Goal: Communication & Community: Share content

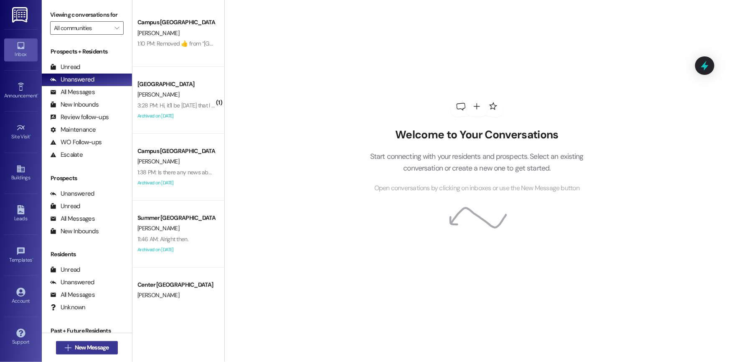
click at [96, 348] on span "New Message" at bounding box center [92, 347] width 34 height 9
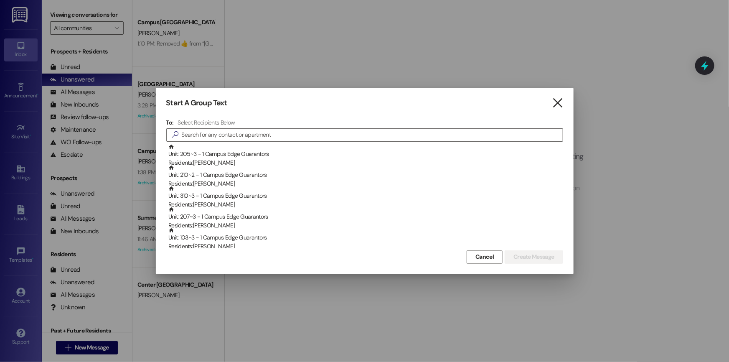
click at [559, 103] on icon "" at bounding box center [557, 103] width 11 height 9
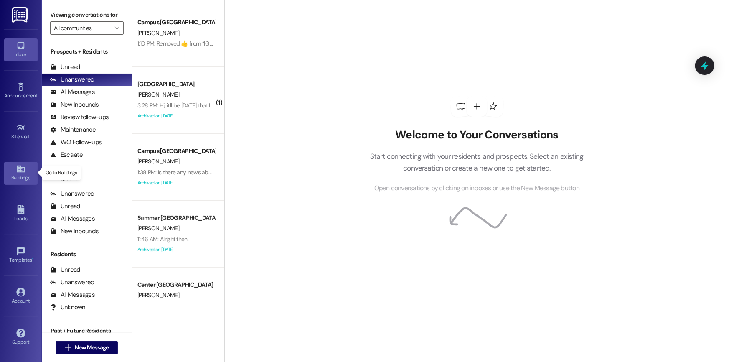
click at [23, 172] on icon at bounding box center [20, 168] width 9 height 9
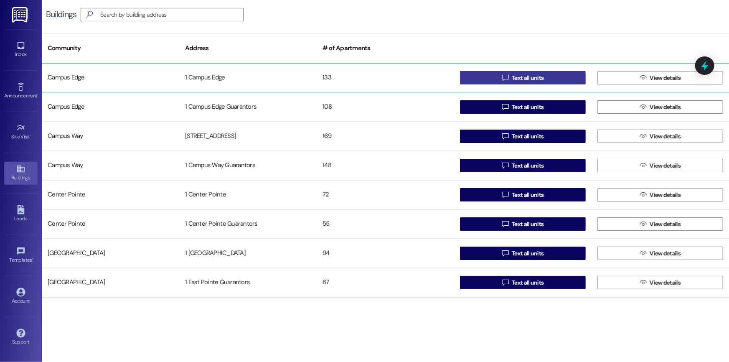
click at [525, 76] on span "Text all units" at bounding box center [528, 77] width 32 height 9
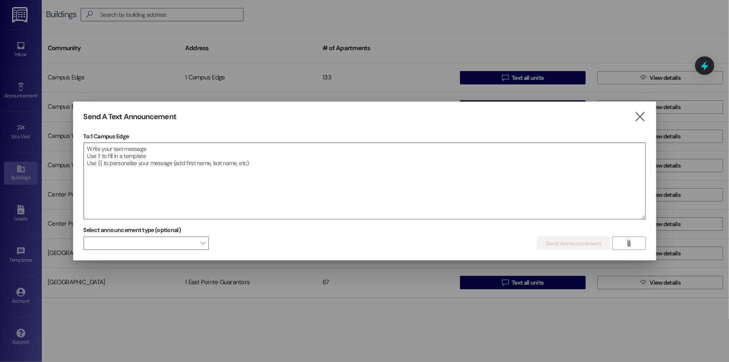
click at [112, 150] on textarea at bounding box center [364, 181] width 561 height 76
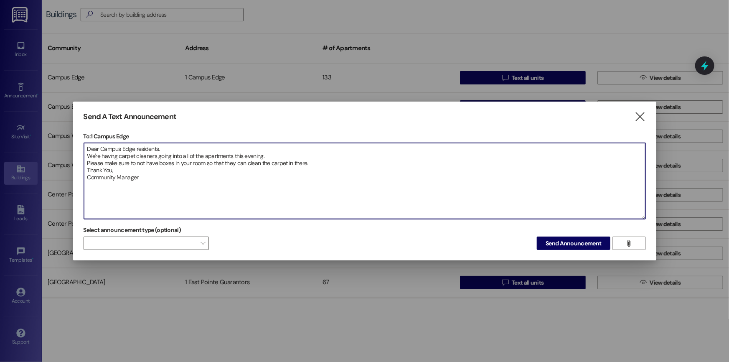
type textarea "Dear Campus Edge residents. We're having carpet cleaners going into all of the …"
drag, startPoint x: 143, startPoint y: 177, endPoint x: 77, endPoint y: 137, distance: 77.6
click at [77, 137] on div "Send A Text Announcement  To: 1 Campus Edge  Drop image file here Dear Campus…" at bounding box center [364, 180] width 583 height 159
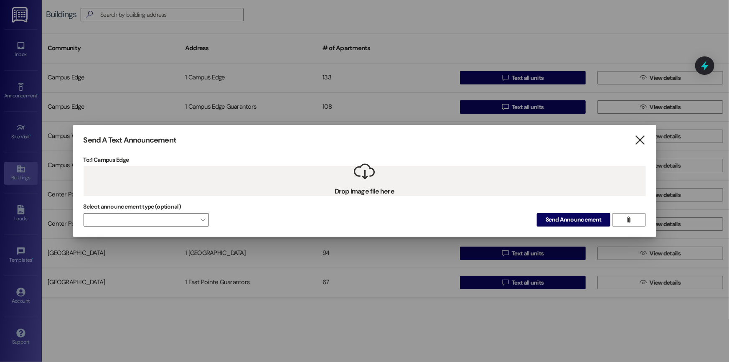
click at [640, 138] on icon "" at bounding box center [639, 140] width 11 height 9
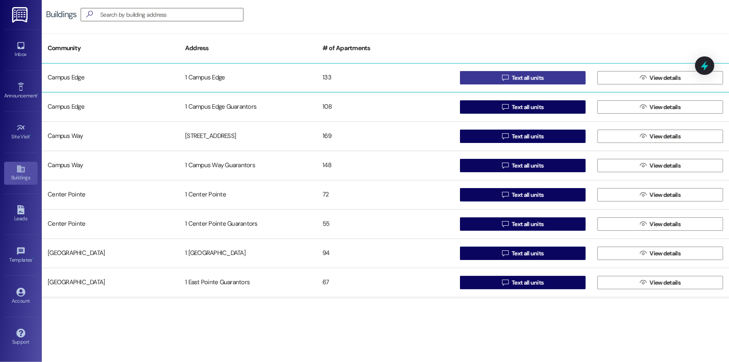
click at [542, 75] on span "Text all units" at bounding box center [527, 77] width 35 height 9
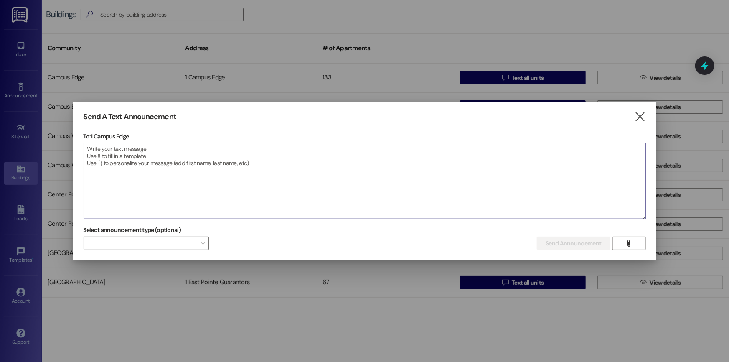
click at [135, 156] on textarea at bounding box center [364, 181] width 561 height 76
paste textarea "Dear Campus Edge residents. We're having carpet cleaners going into all of the …"
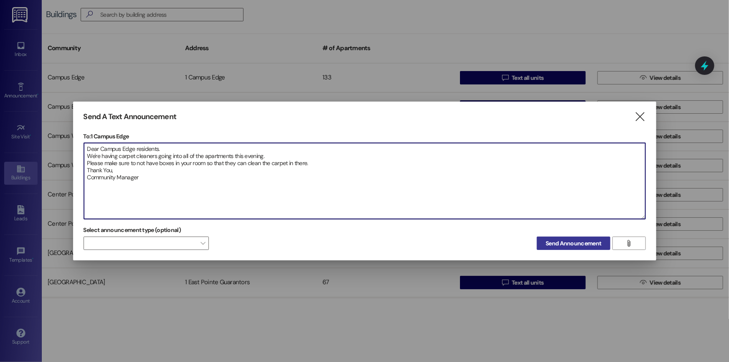
type textarea "Dear Campus Edge residents. We're having carpet cleaners going into all of the …"
click at [548, 243] on span "Send Announcement" at bounding box center [573, 243] width 56 height 9
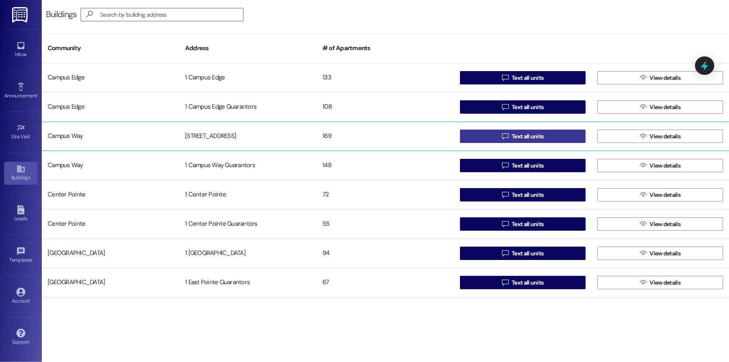
click at [520, 138] on span "Text all units" at bounding box center [528, 136] width 32 height 9
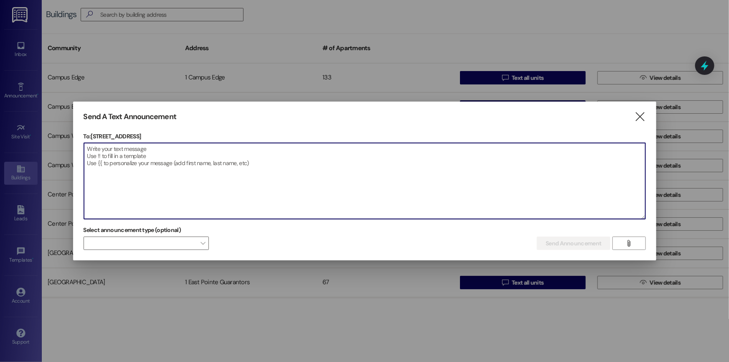
click at [139, 148] on textarea at bounding box center [364, 181] width 561 height 76
paste textarea "Dear Campus Edge residents. We're having carpet cleaners going into all of the …"
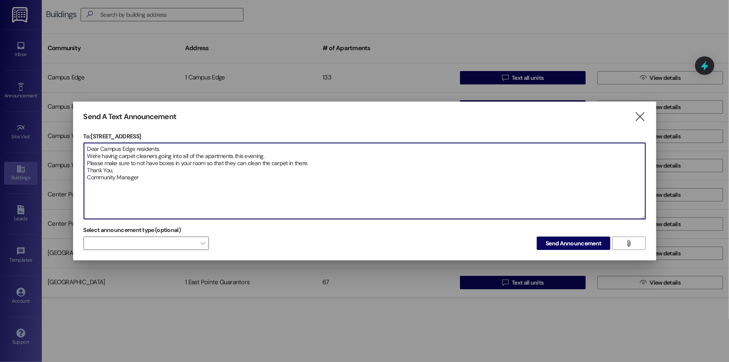
click at [134, 147] on textarea "Dear Campus Edge residents. We're having carpet cleaners going into all of the …" at bounding box center [364, 181] width 561 height 76
click at [305, 204] on textarea "Dear Campus Way residents. We're having carpet cleaners going into all of the a…" at bounding box center [364, 181] width 561 height 76
type textarea "Dear Campus Way residents. We're having carpet cleaners going into all of the a…"
click at [549, 245] on span "Send Announcement" at bounding box center [573, 243] width 56 height 9
